Goal: Task Accomplishment & Management: Manage account settings

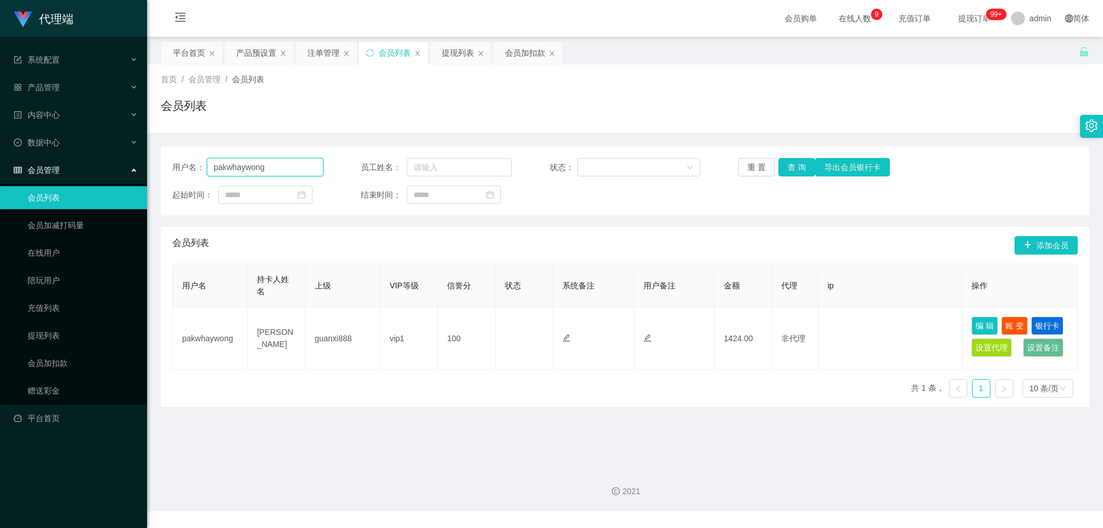
drag, startPoint x: 0, startPoint y: 0, endPoint x: 205, endPoint y: 164, distance: 262.4
click at [205, 164] on div "用户名： pakwhaywong" at bounding box center [247, 167] width 151 height 18
drag, startPoint x: 526, startPoint y: 48, endPoint x: 480, endPoint y: 73, distance: 52.2
click at [526, 48] on div "会员加扣款" at bounding box center [525, 53] width 40 height 22
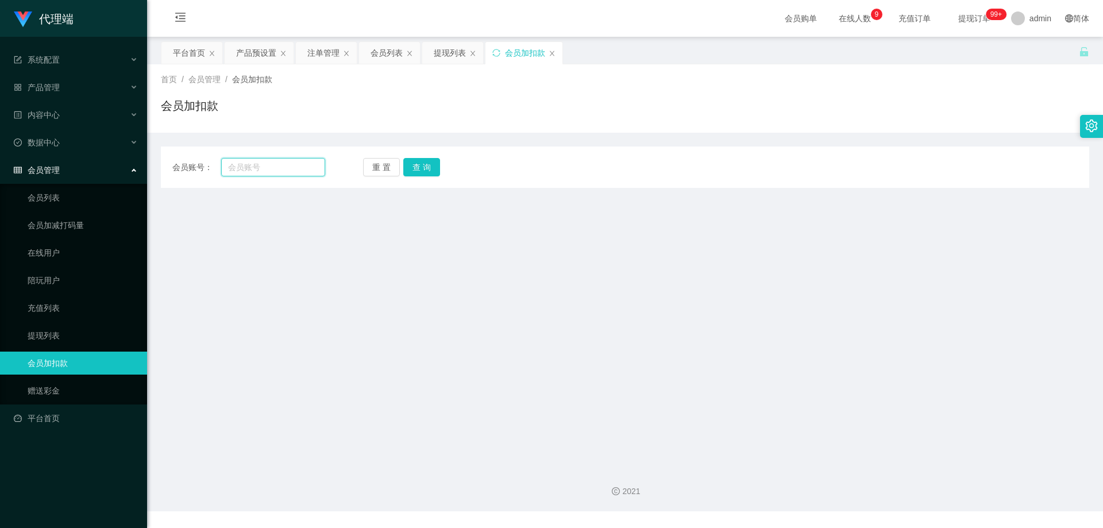
drag, startPoint x: 282, startPoint y: 167, endPoint x: 293, endPoint y: 167, distance: 10.9
click at [282, 167] on input "text" at bounding box center [273, 167] width 104 height 18
paste input "pakwhaywong"
type input "pakwhaywong"
click at [425, 167] on button "查 询" at bounding box center [421, 167] width 37 height 18
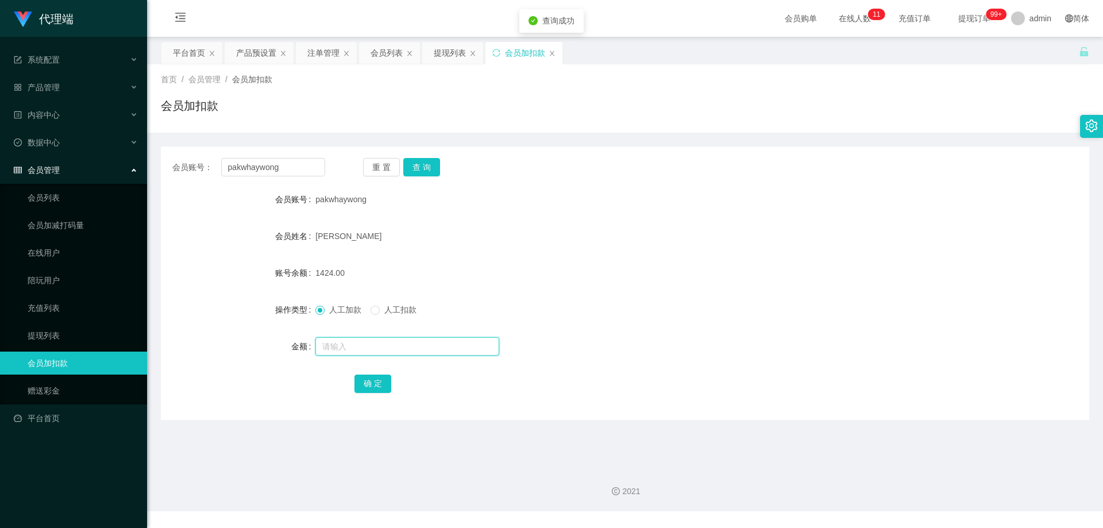
click at [372, 345] on input "text" at bounding box center [407, 346] width 184 height 18
type input "3600"
click at [375, 383] on button "确 定" at bounding box center [373, 384] width 37 height 18
click at [542, 268] on div "5024.00" at bounding box center [586, 272] width 542 height 23
click at [256, 52] on div "产品预设置" at bounding box center [256, 53] width 40 height 22
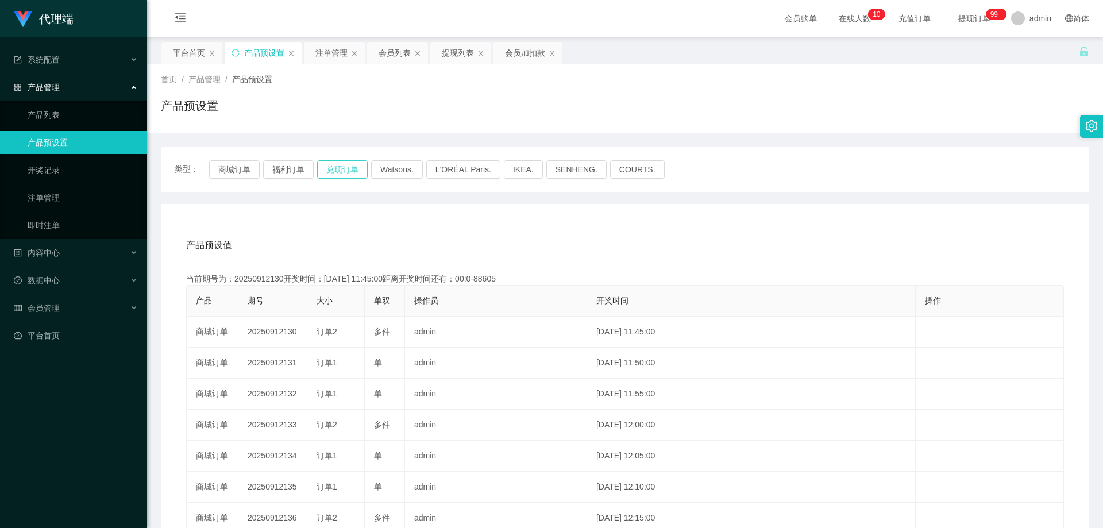
click at [342, 172] on button "兑现订单" at bounding box center [342, 169] width 51 height 18
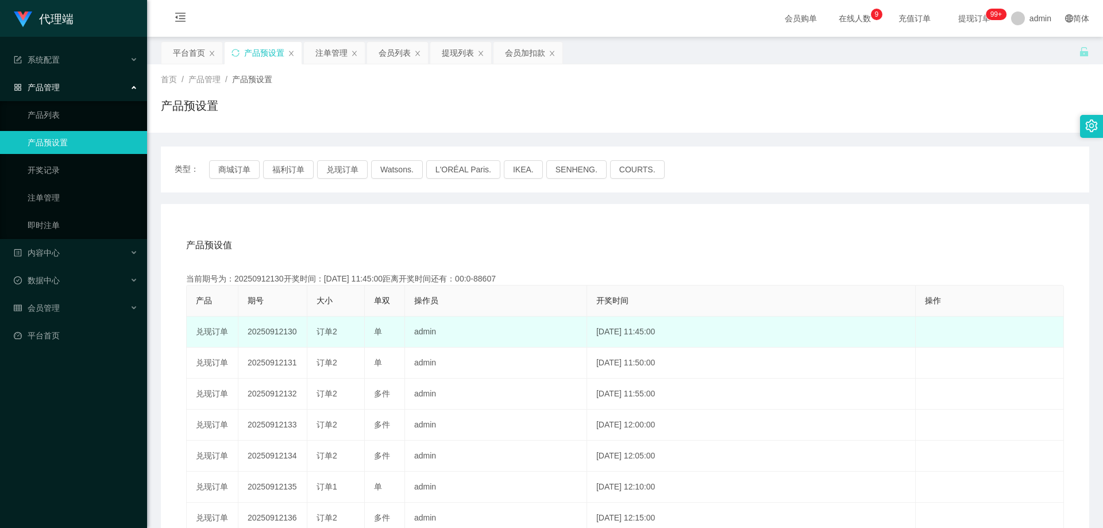
click at [280, 328] on td "20250912130" at bounding box center [272, 332] width 69 height 31
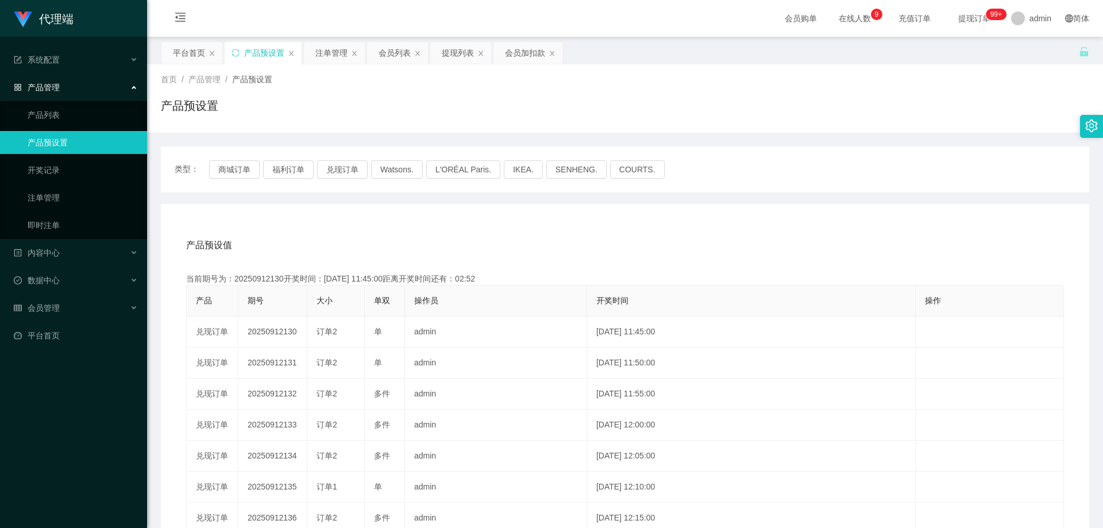
copy td "20250912130"
click at [333, 55] on div "注单管理" at bounding box center [331, 53] width 32 height 22
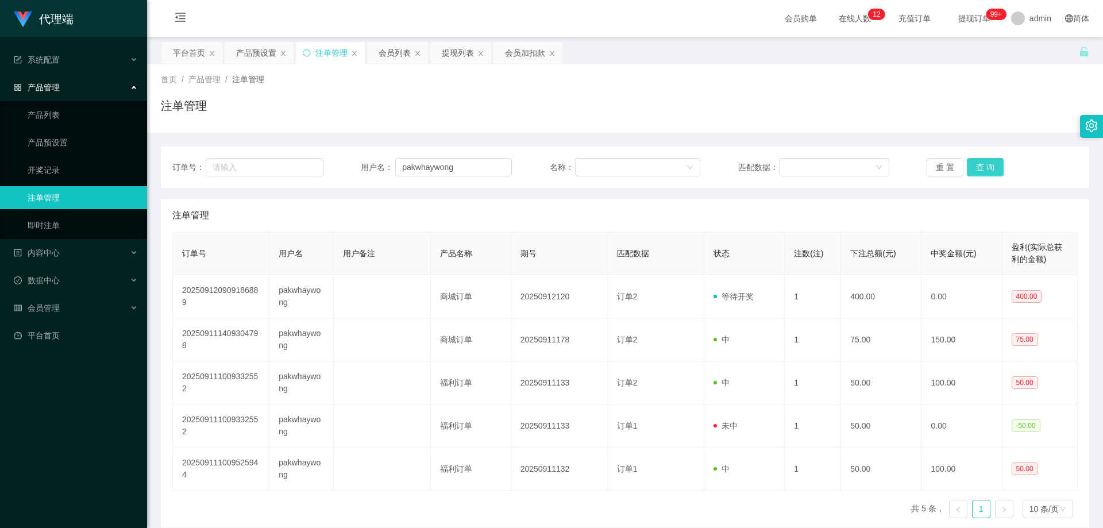
click at [979, 168] on button "查 询" at bounding box center [985, 167] width 37 height 18
click at [979, 168] on div "重 置 查 询" at bounding box center [1002, 167] width 151 height 18
click at [979, 168] on button "查 询" at bounding box center [985, 167] width 37 height 18
click at [979, 168] on div "重 置 查 询" at bounding box center [1002, 167] width 151 height 18
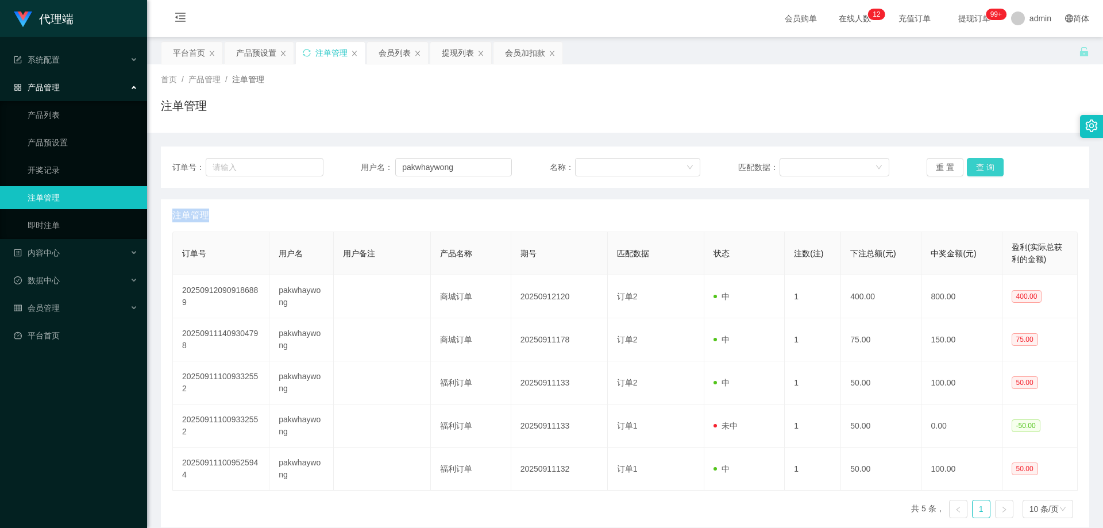
click at [979, 168] on button "查 询" at bounding box center [985, 167] width 37 height 18
click at [979, 168] on div "重 置 查 询" at bounding box center [1002, 167] width 151 height 18
click at [979, 168] on button "查 询" at bounding box center [985, 167] width 37 height 18
click at [979, 168] on div "重 置 查 询" at bounding box center [1002, 167] width 151 height 18
click at [979, 168] on button "查 询" at bounding box center [985, 167] width 37 height 18
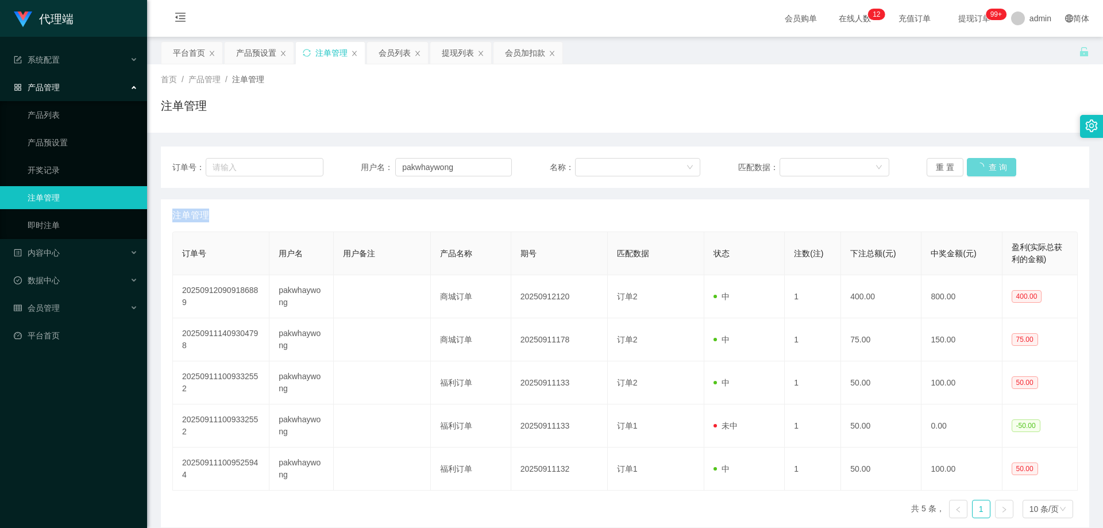
click at [979, 168] on div "重 置 查 询" at bounding box center [1002, 167] width 151 height 18
click at [979, 168] on button "查 询" at bounding box center [991, 167] width 49 height 18
click at [987, 167] on button "查 询" at bounding box center [985, 167] width 37 height 18
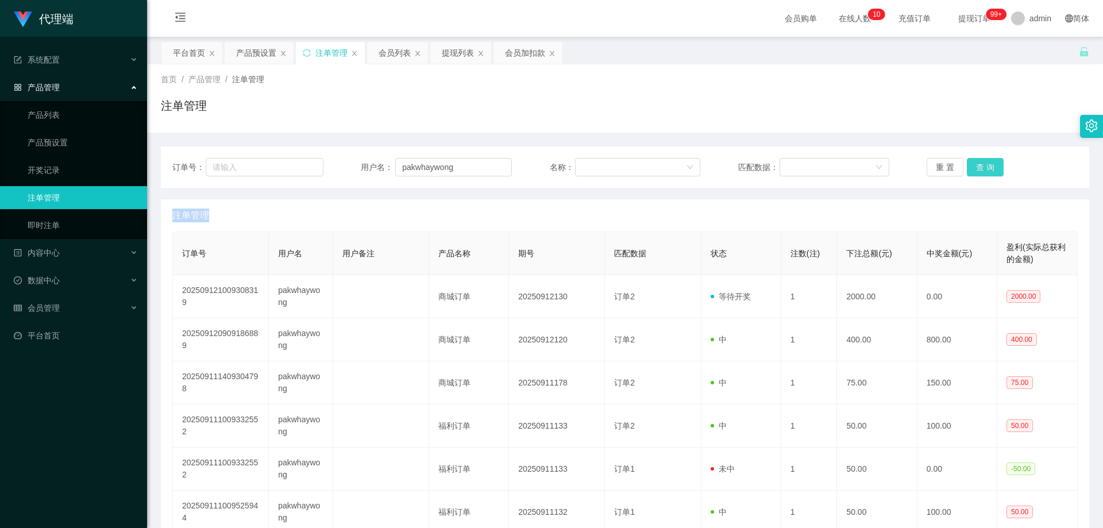
click at [986, 167] on button "查 询" at bounding box center [985, 167] width 37 height 18
click at [986, 167] on div "重 置 查 询" at bounding box center [1002, 167] width 151 height 18
click at [986, 167] on button "查 询" at bounding box center [985, 167] width 37 height 18
